Goal: Find specific page/section: Find specific page/section

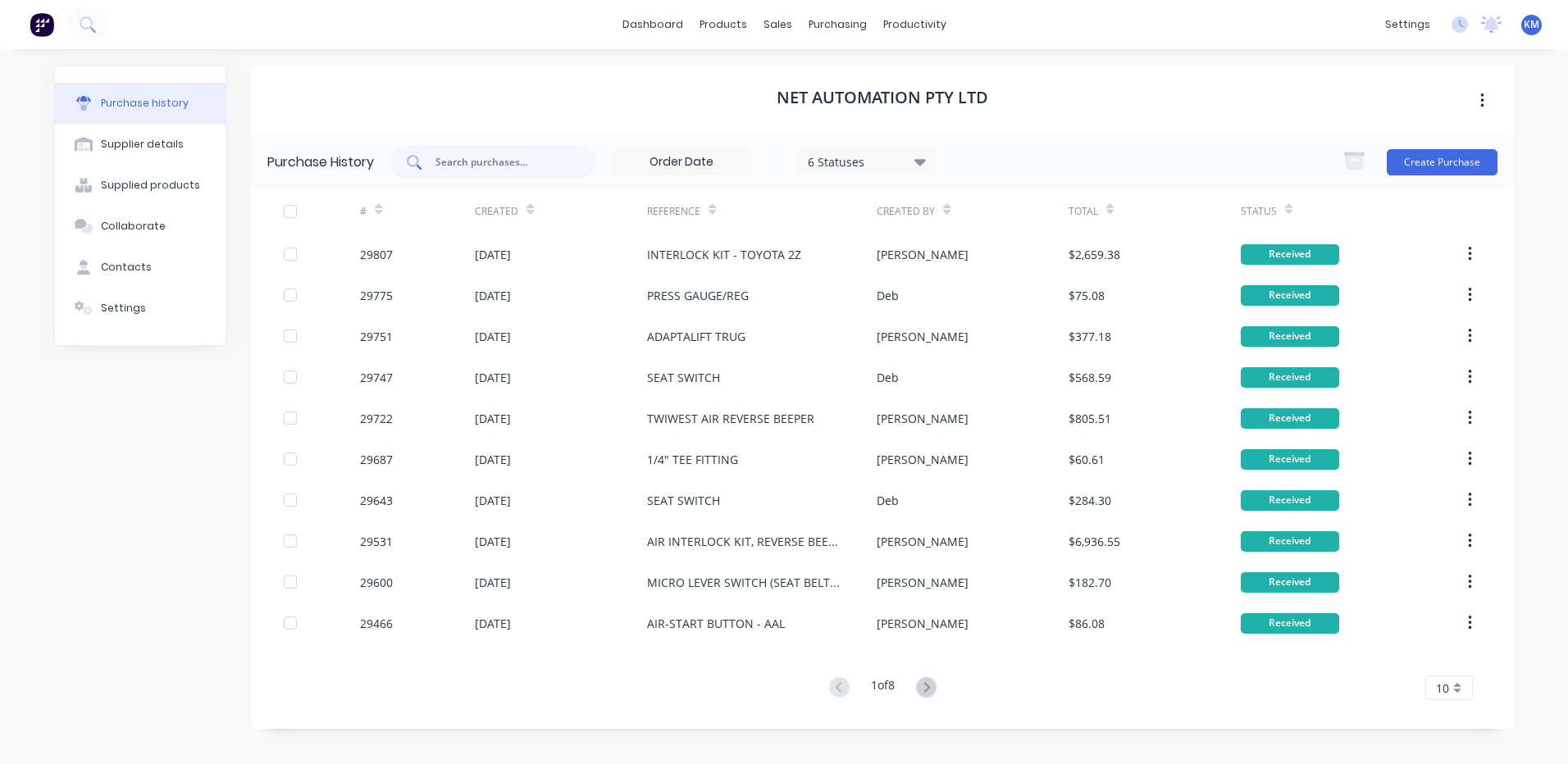
click at [455, 158] on input "text" at bounding box center [502, 162] width 136 height 16
click at [462, 148] on div at bounding box center [492, 162] width 205 height 33
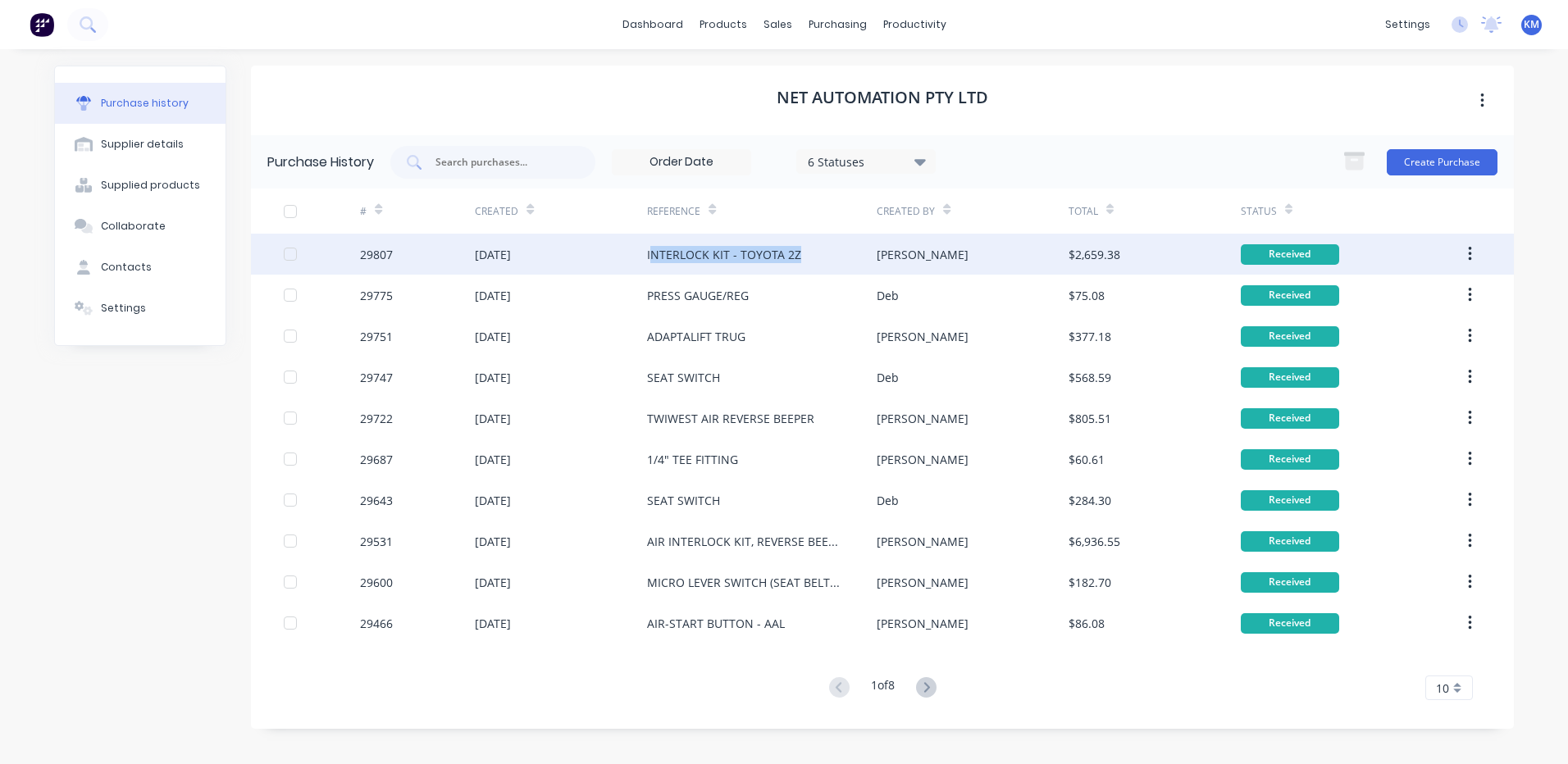
drag, startPoint x: 649, startPoint y: 251, endPoint x: 795, endPoint y: 262, distance: 146.4
click at [795, 262] on div "INTERLOCK KIT - TOYOTA 2Z" at bounding box center [724, 254] width 155 height 17
type textarea "x"
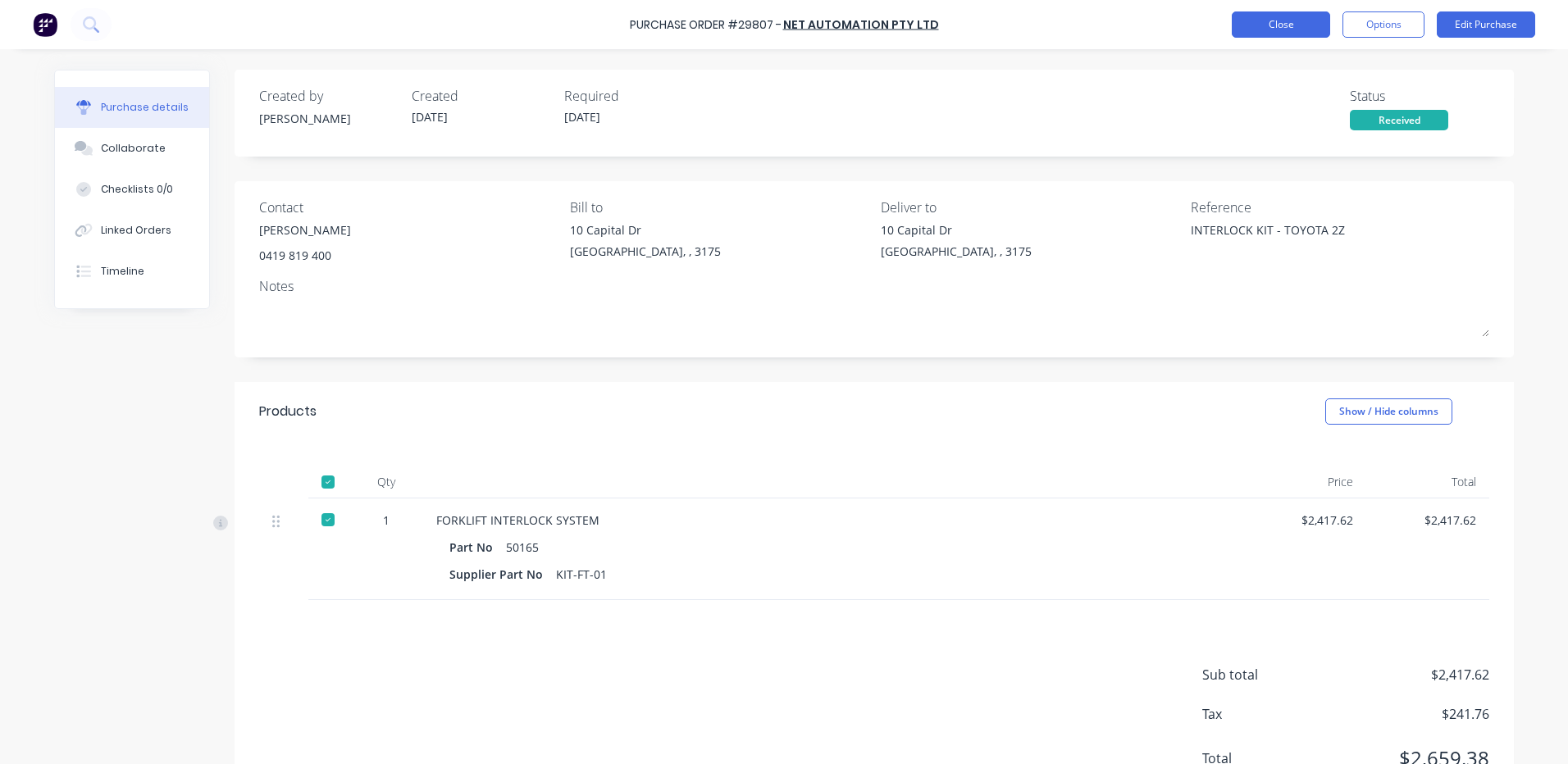
click at [1243, 26] on button "Close" at bounding box center [1280, 24] width 98 height 26
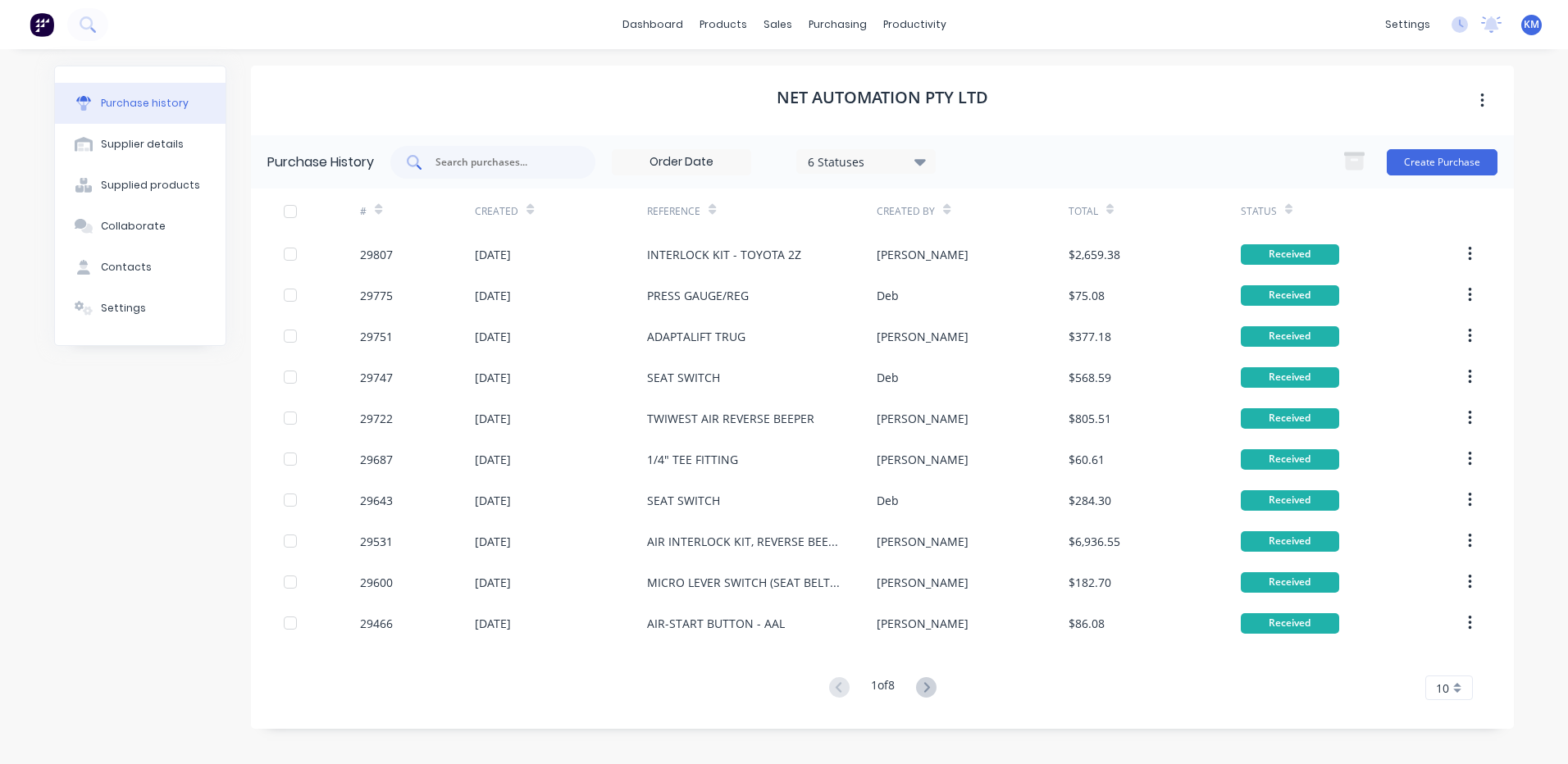
click at [529, 162] on input "text" at bounding box center [502, 162] width 136 height 16
click at [530, 132] on div "NET AUTOMATION PTY LTD" at bounding box center [881, 100] width 1263 height 70
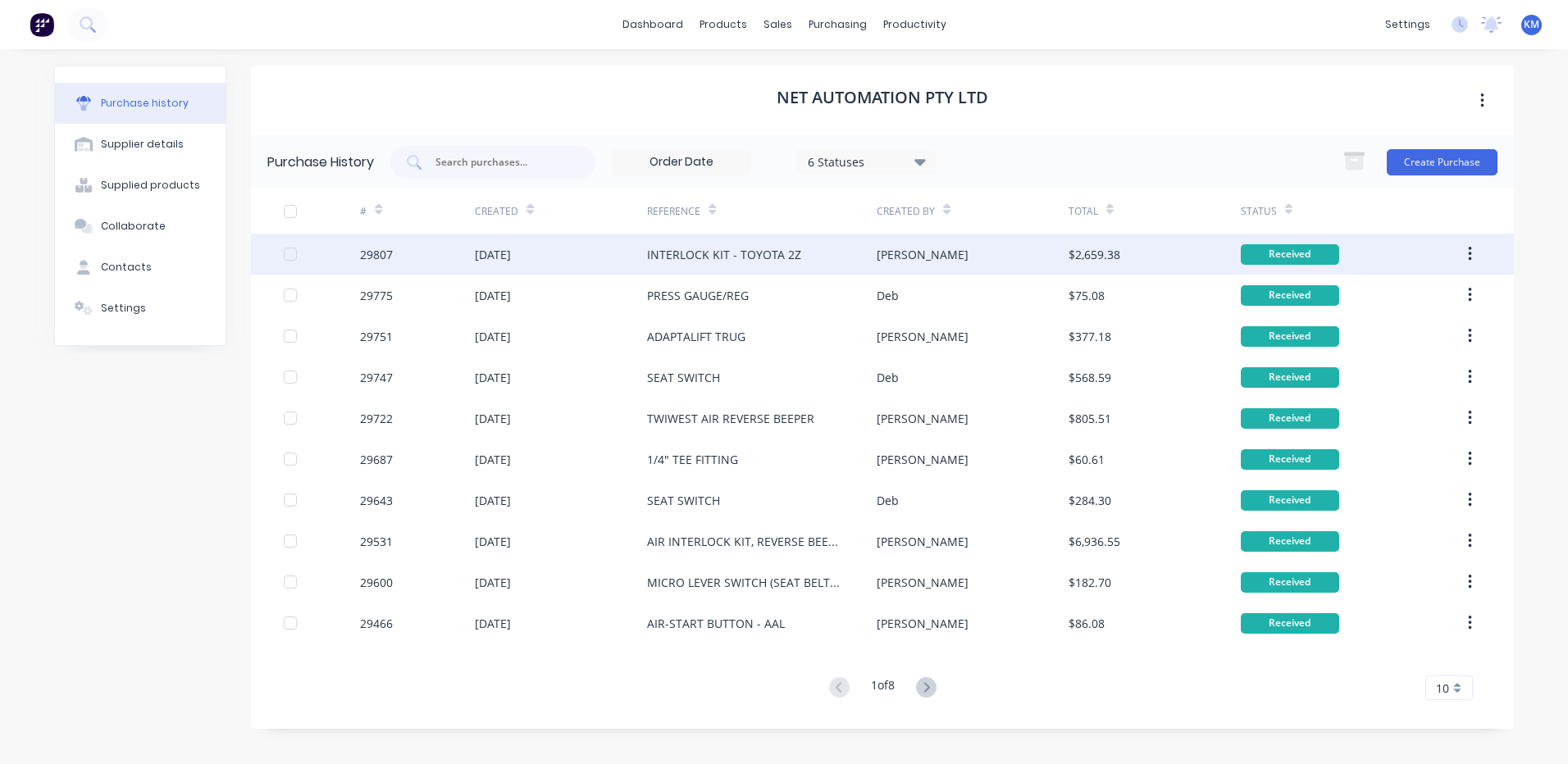
drag, startPoint x: 634, startPoint y: 253, endPoint x: 832, endPoint y: 255, distance: 198.0
click at [832, 255] on div "29807 [DATE] INTERLOCK KIT - TOYOTA 2Z [PERSON_NAME] $2,659.38 Received" at bounding box center [881, 253] width 1263 height 41
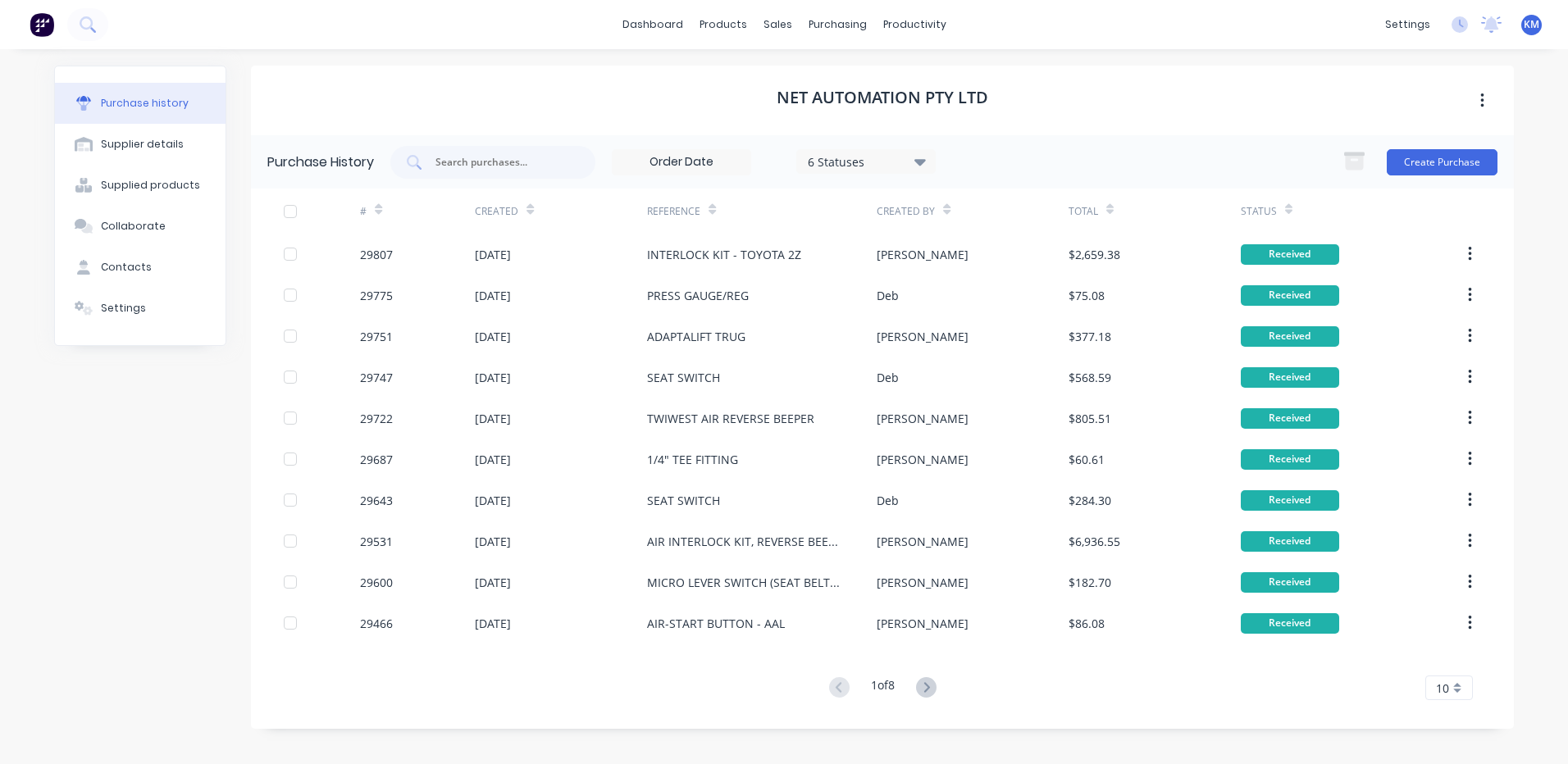
click at [648, 119] on div "NET AUTOMATION PTY LTD" at bounding box center [881, 100] width 1263 height 70
drag, startPoint x: 764, startPoint y: 94, endPoint x: 1051, endPoint y: 104, distance: 287.2
click at [1051, 104] on div "NET AUTOMATION PTY LTD" at bounding box center [881, 100] width 1263 height 70
click at [1017, 104] on div "NET AUTOMATION PTY LTD" at bounding box center [881, 100] width 1263 height 70
click at [992, 103] on div "NET AUTOMATION PTY LTD" at bounding box center [881, 100] width 1263 height 70
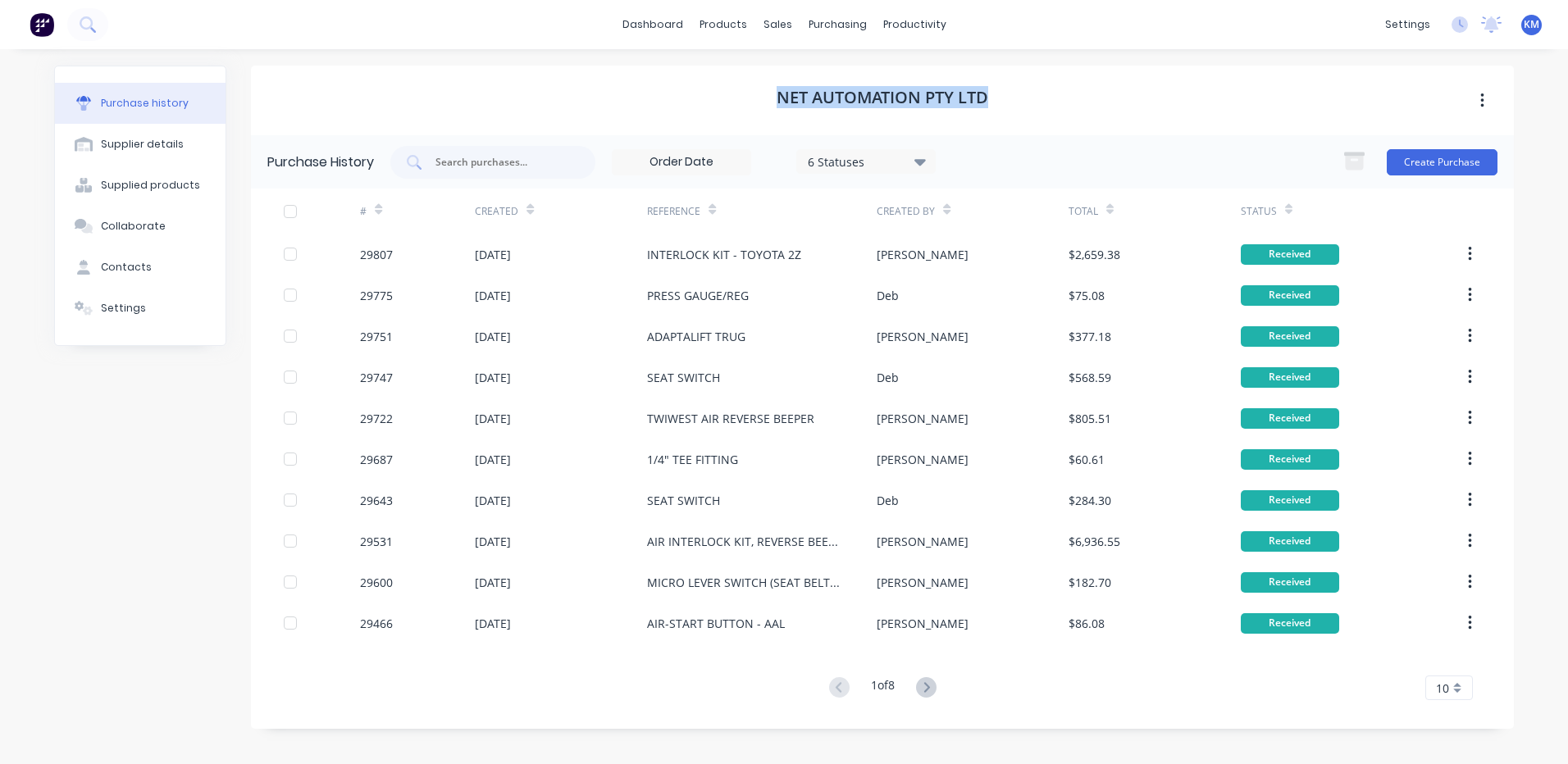
drag, startPoint x: 987, startPoint y: 92, endPoint x: 772, endPoint y: 84, distance: 215.1
click at [772, 84] on div "NET AUTOMATION PTY LTD" at bounding box center [881, 100] width 1263 height 70
click at [767, 91] on div "NET AUTOMATION PTY LTD" at bounding box center [881, 100] width 1263 height 70
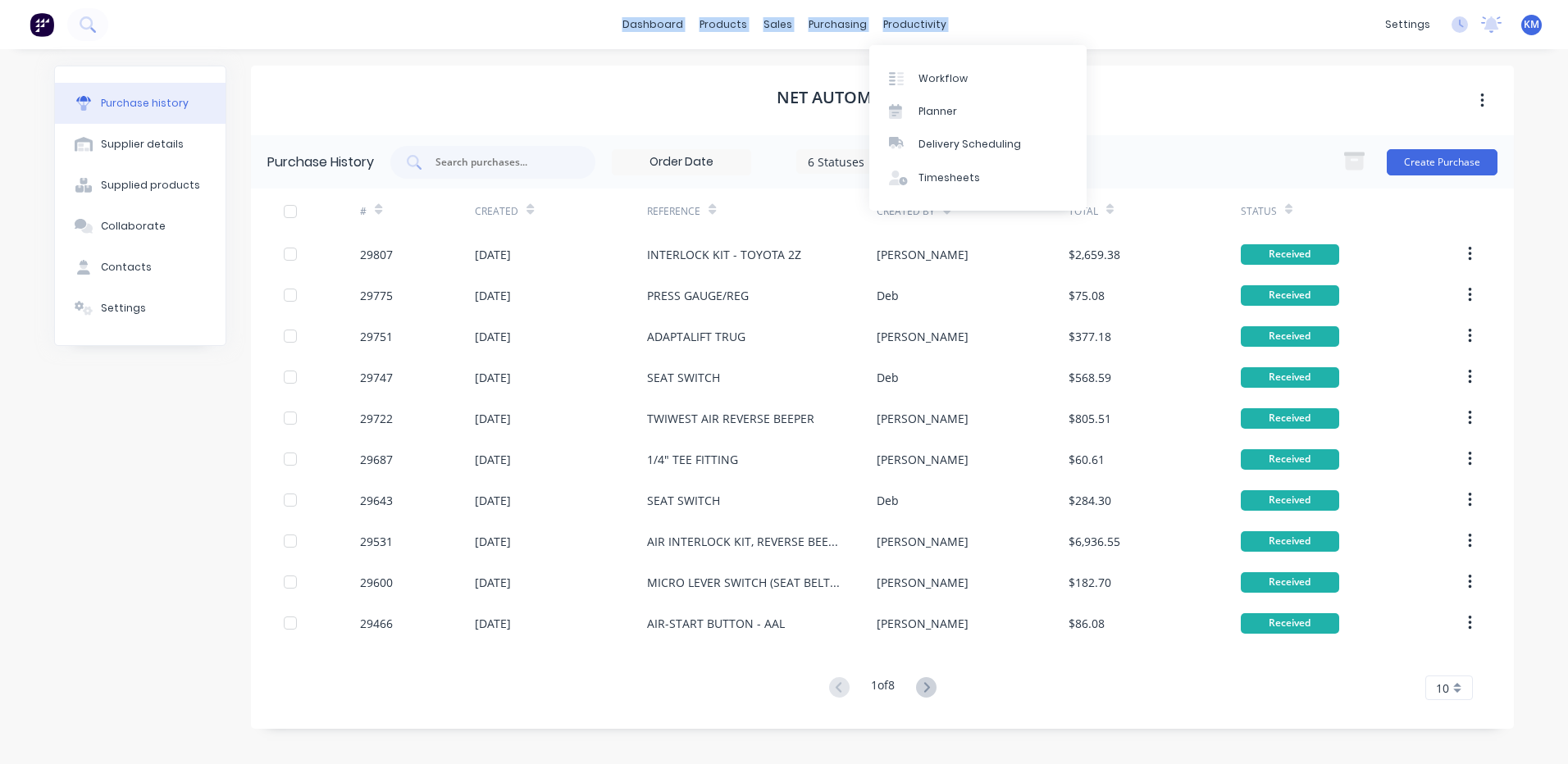
drag, startPoint x: 620, startPoint y: 28, endPoint x: 803, endPoint y: 71, distance: 188.0
click at [1051, 37] on div "dashboard products sales purchasing productivity dashboard products Product Cat…" at bounding box center [784, 24] width 1568 height 49
click at [619, 92] on div "NET AUTOMATION PTY LTD" at bounding box center [881, 100] width 1263 height 70
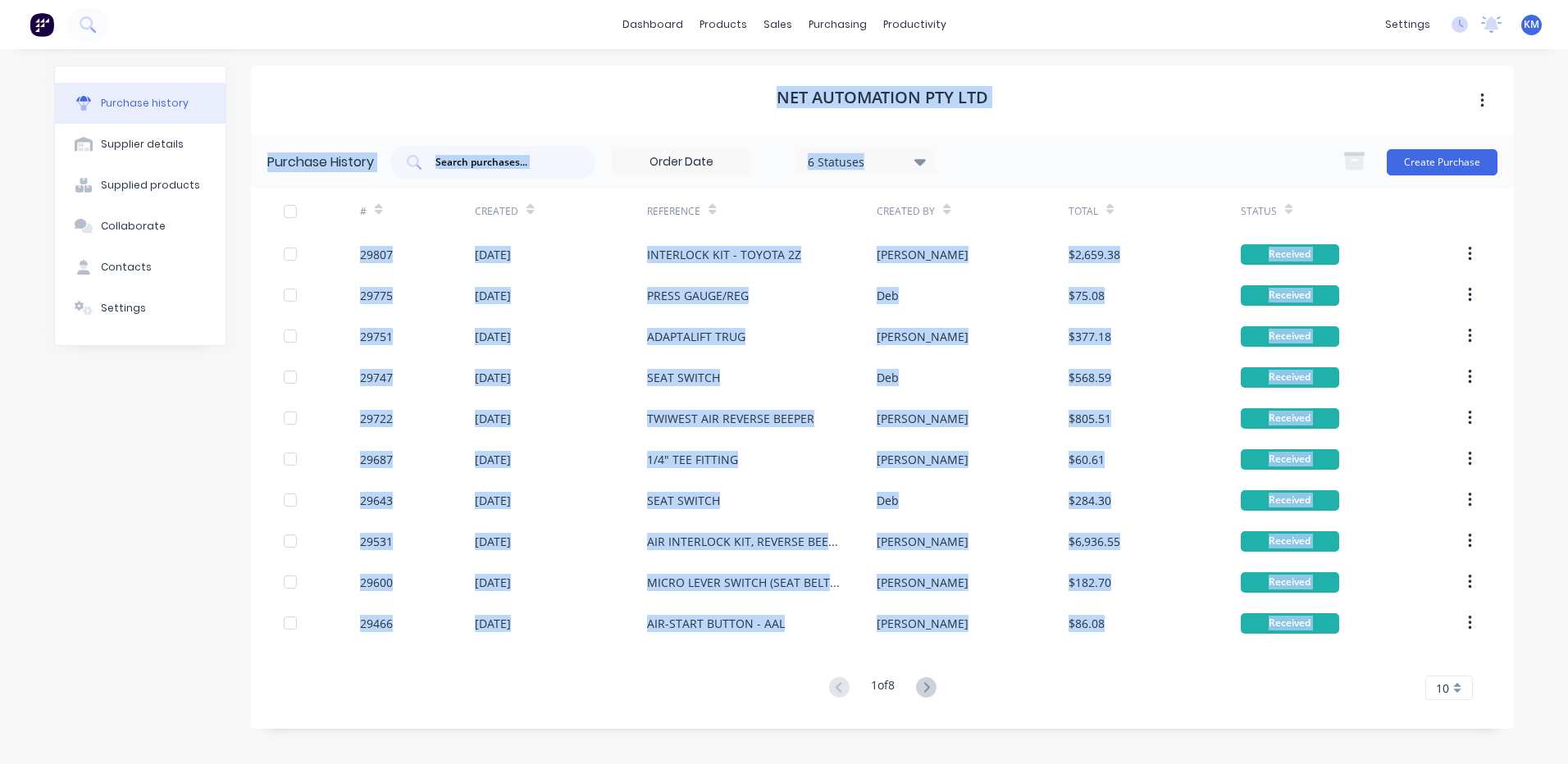
drag, startPoint x: 760, startPoint y: 87, endPoint x: 1308, endPoint y: 707, distance: 827.5
click at [1310, 714] on div "NET AUTOMATION PTY LTD Purchase History 6 Statuses 6 Statuses Create Purchase #…" at bounding box center [881, 396] width 1263 height 663
click at [1080, 115] on div "NET AUTOMATION PTY LTD" at bounding box center [881, 100] width 1263 height 70
